Goal: Task Accomplishment & Management: Manage account settings

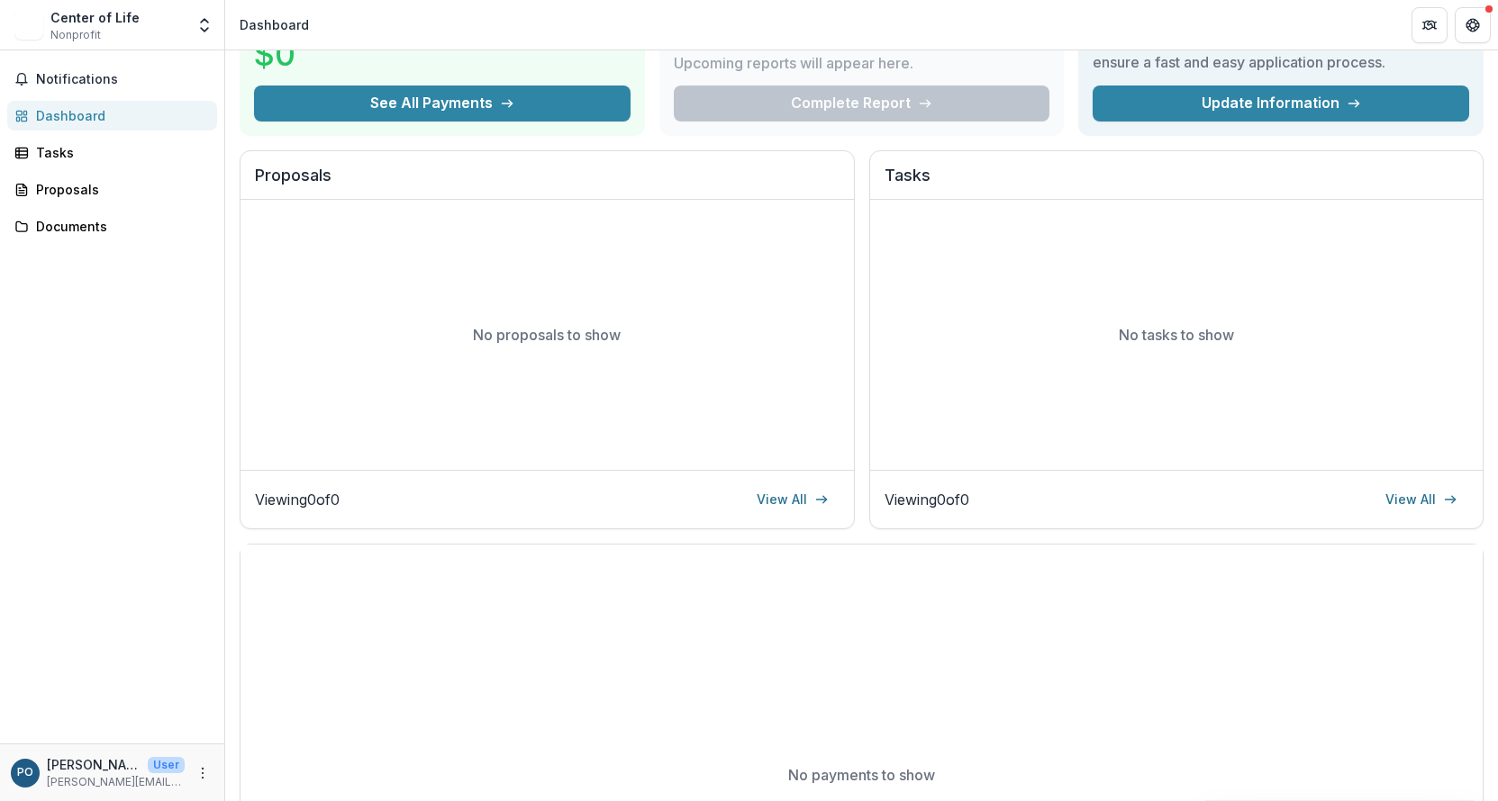
scroll to position [343, 0]
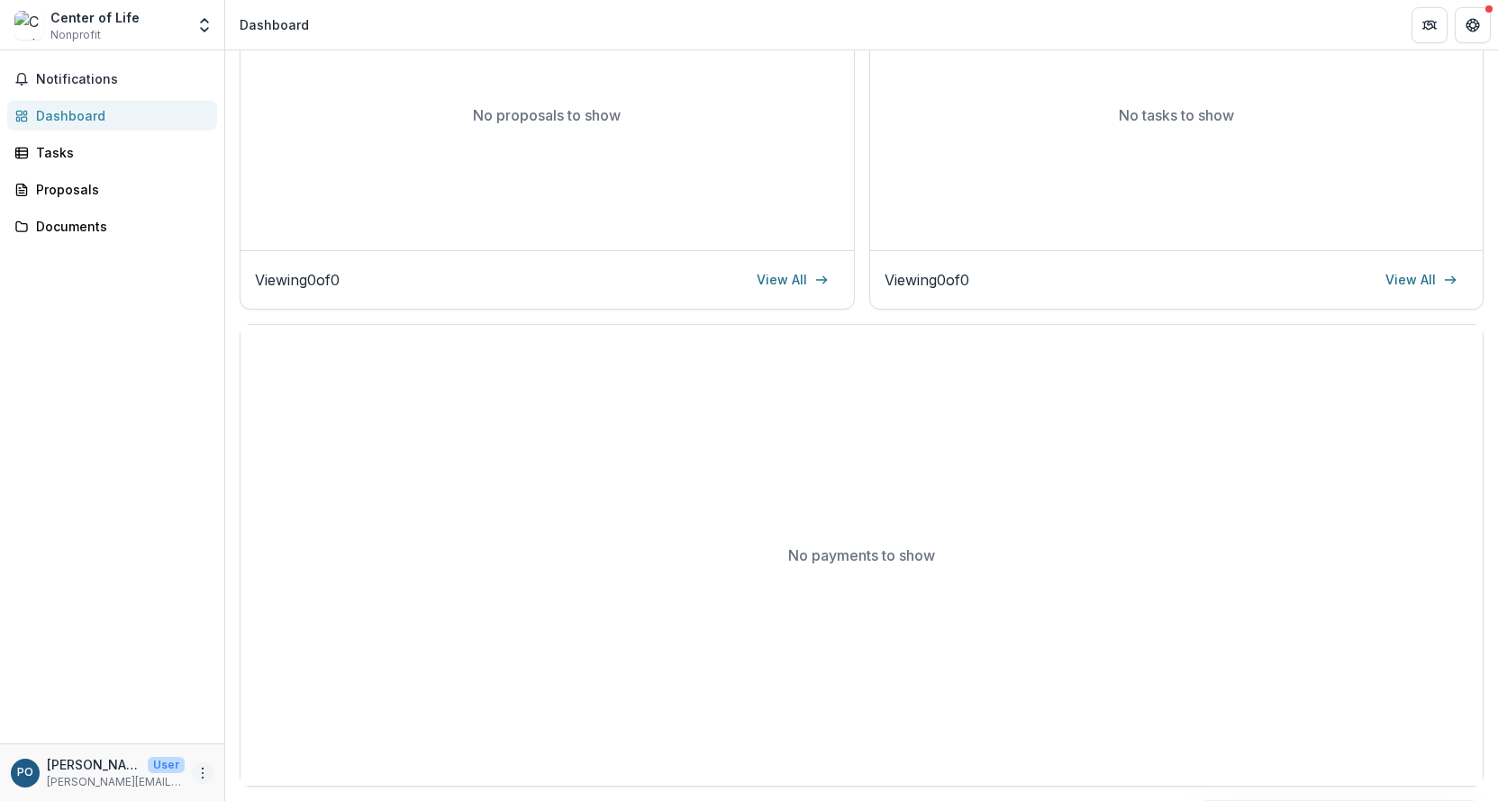
click at [200, 771] on icon "More" at bounding box center [202, 773] width 14 height 14
click at [281, 772] on button "Logout" at bounding box center [321, 765] width 193 height 30
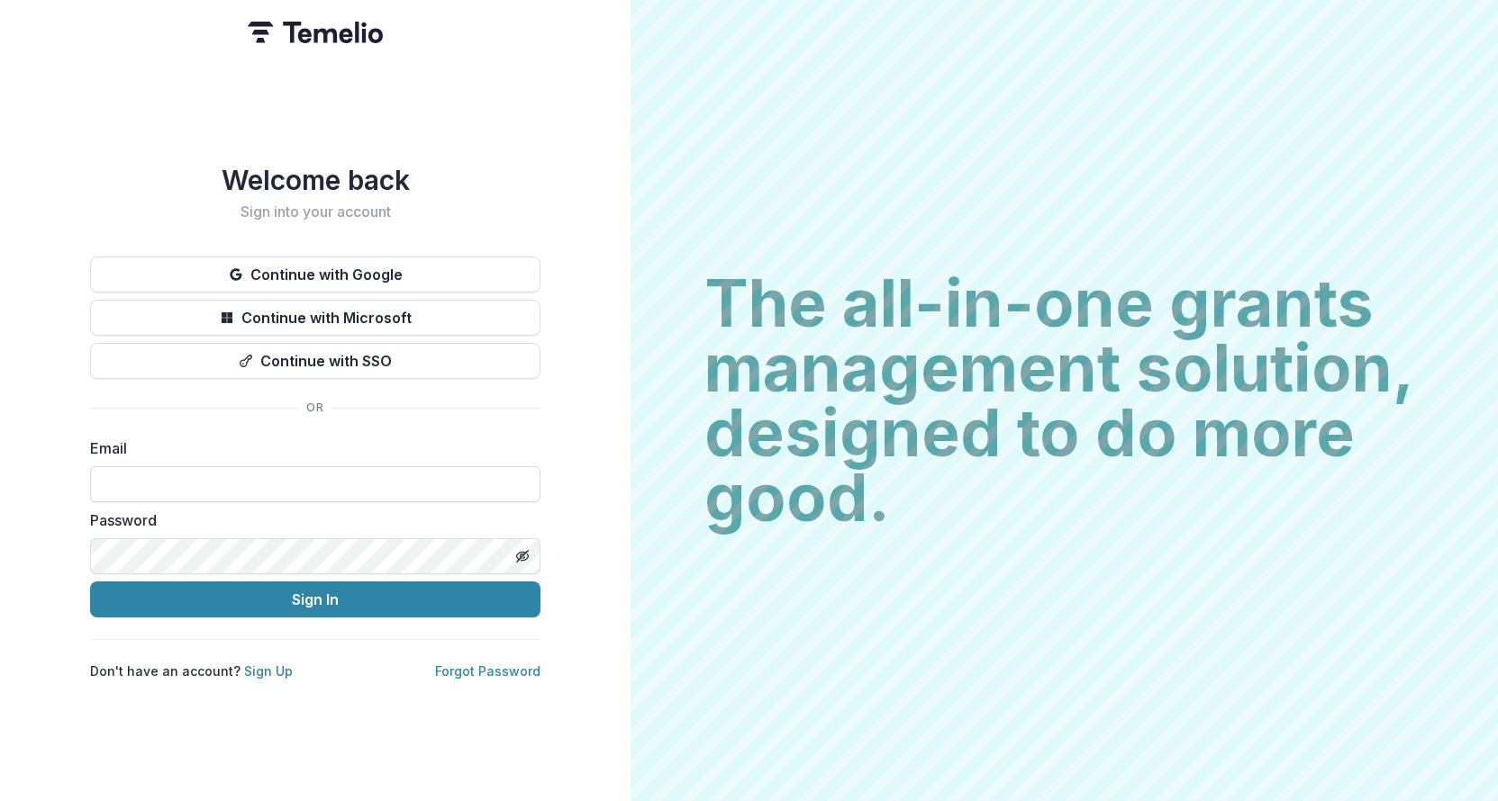
click at [365, 495] on input at bounding box center [315, 484] width 450 height 36
type input "**********"
click at [90, 582] on button "Sign In" at bounding box center [315, 600] width 450 height 36
